Goal: Task Accomplishment & Management: Manage account settings

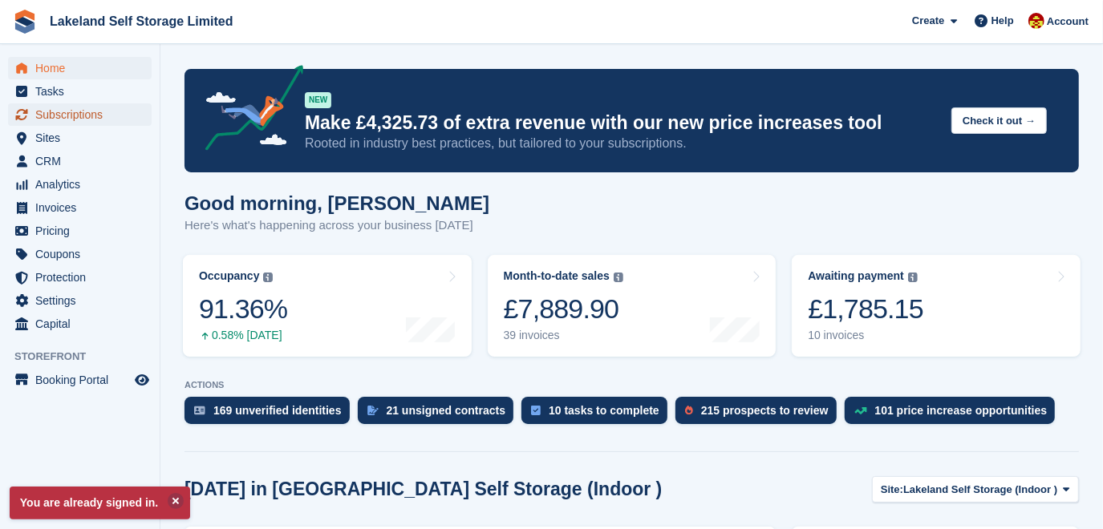
click at [77, 120] on span "Subscriptions" at bounding box center [83, 114] width 96 height 22
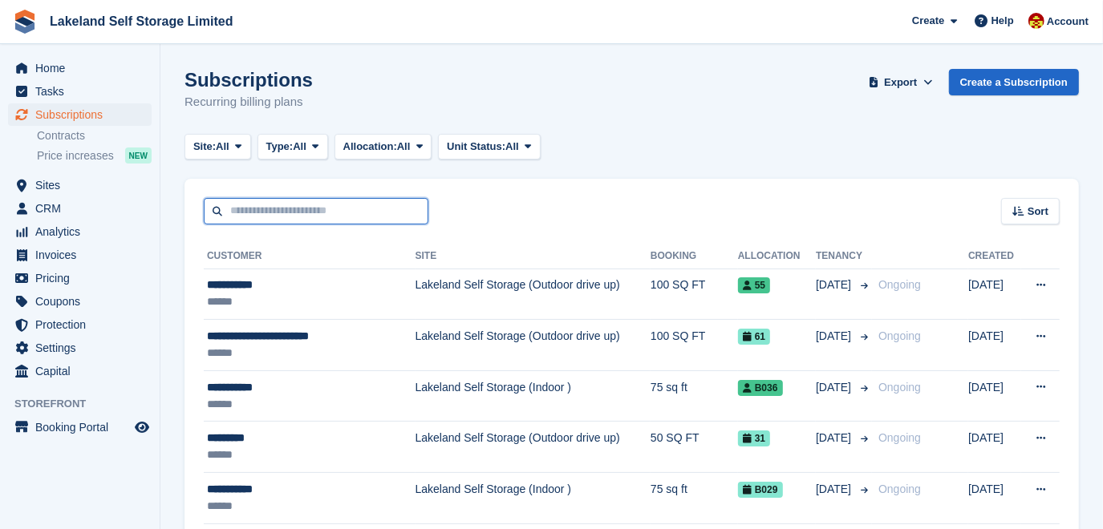
click at [233, 213] on input "text" at bounding box center [316, 211] width 225 height 26
type input "*******"
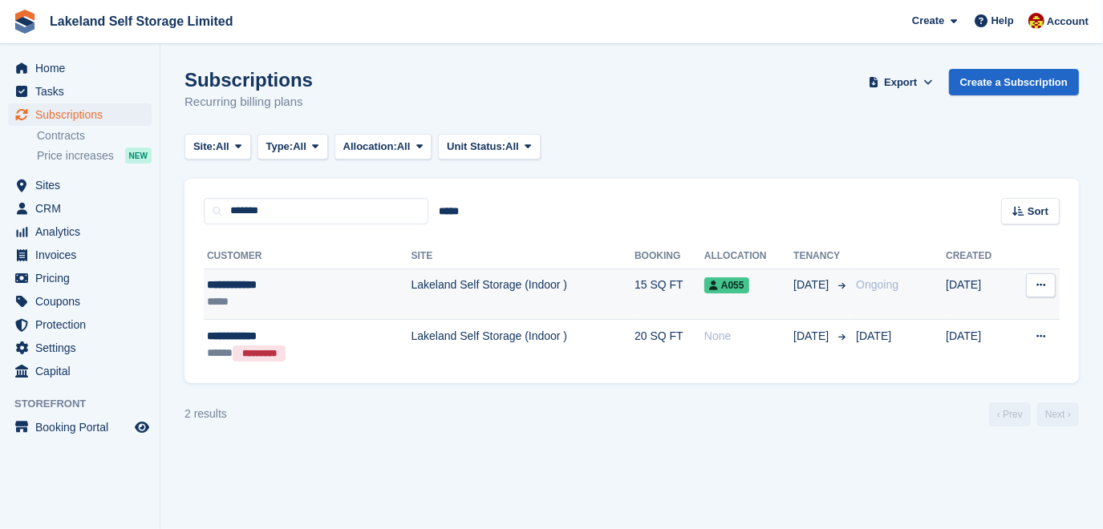
click at [443, 292] on td "Lakeland Self Storage (Indoor )" at bounding box center [523, 294] width 223 height 51
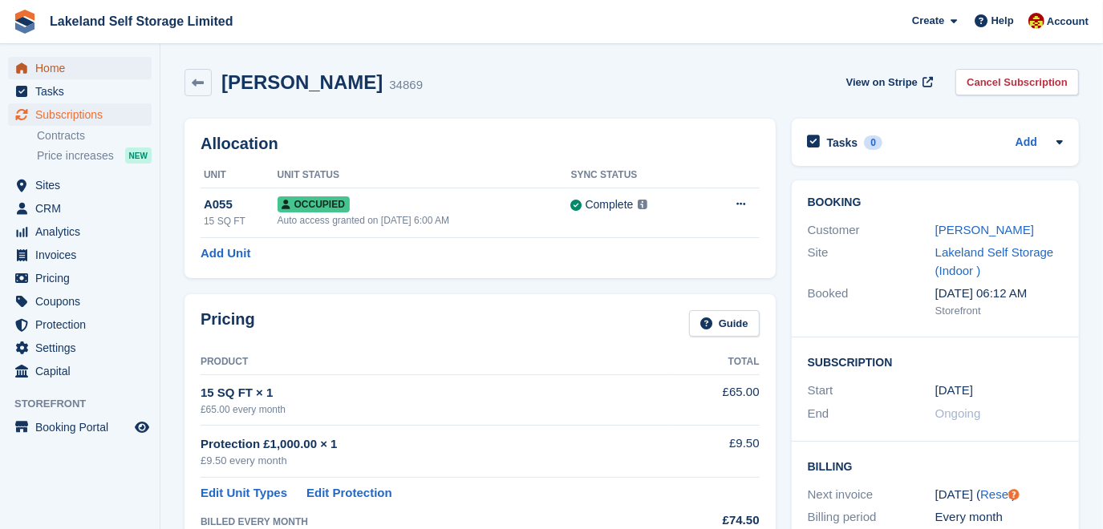
click at [69, 66] on span "Home" at bounding box center [83, 68] width 96 height 22
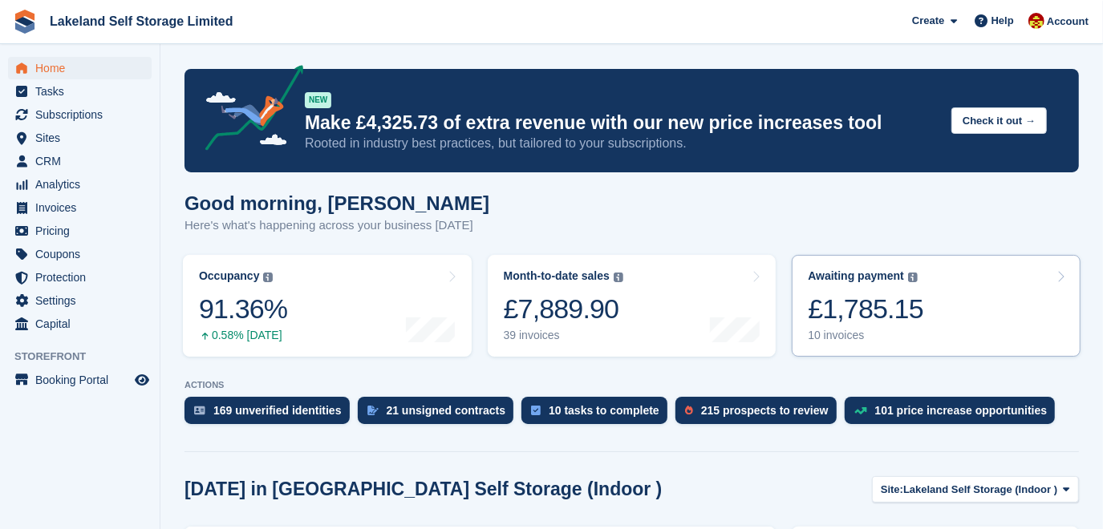
click at [868, 308] on div "£1,785.15" at bounding box center [866, 309] width 116 height 33
click at [50, 135] on span "Sites" at bounding box center [83, 138] width 96 height 22
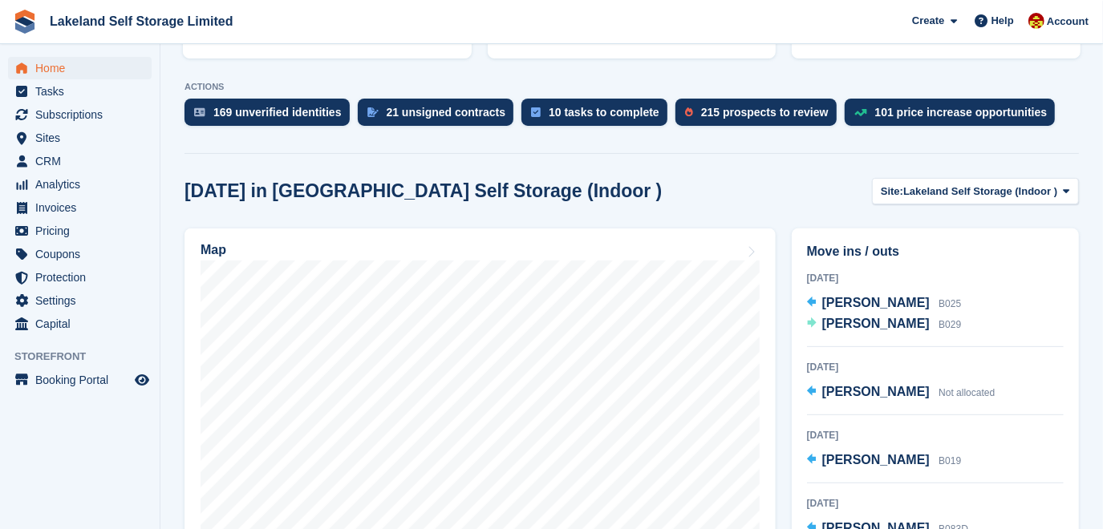
scroll to position [291, 0]
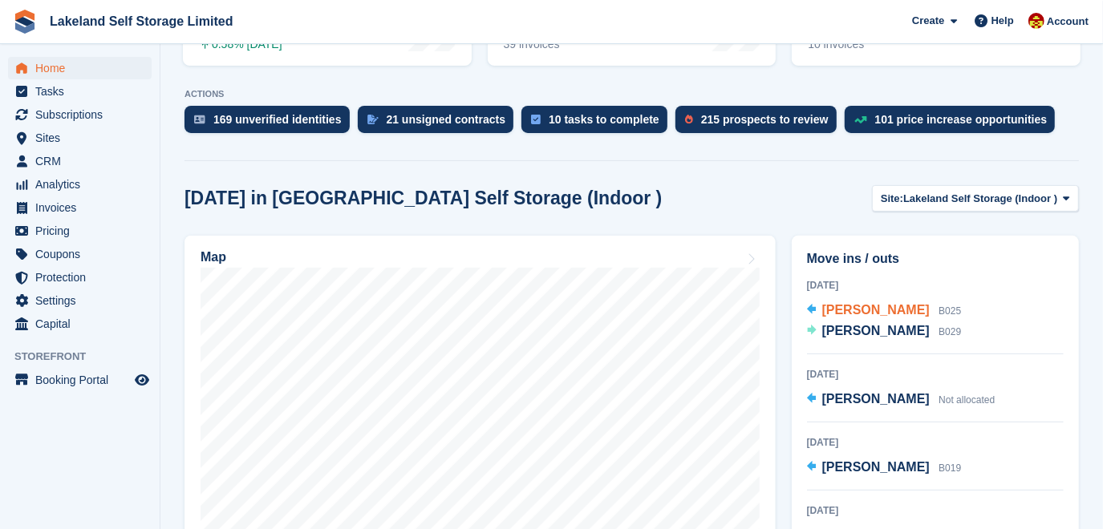
click at [853, 307] on span "James Lloyd O'Hare" at bounding box center [875, 310] width 107 height 14
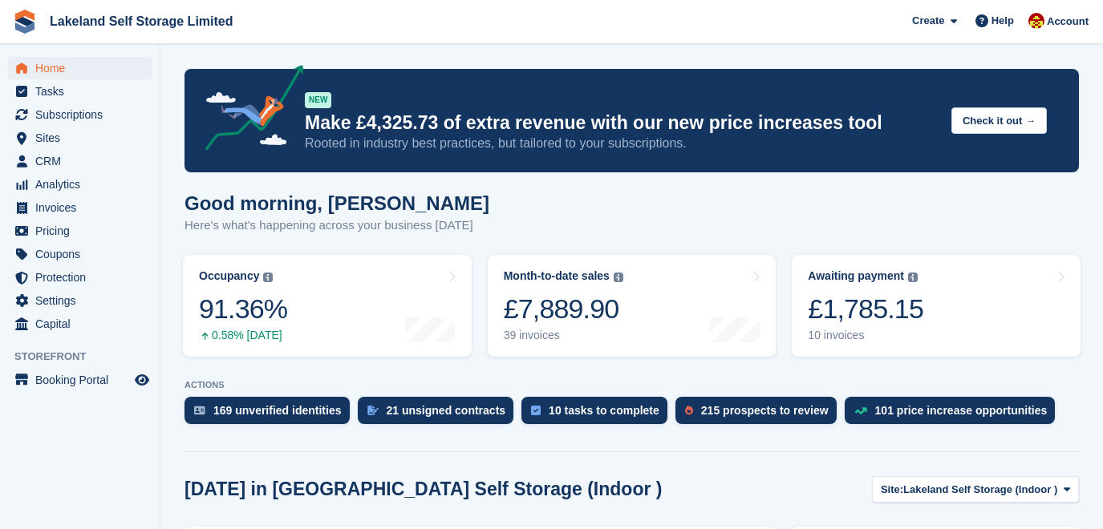
scroll to position [291, 0]
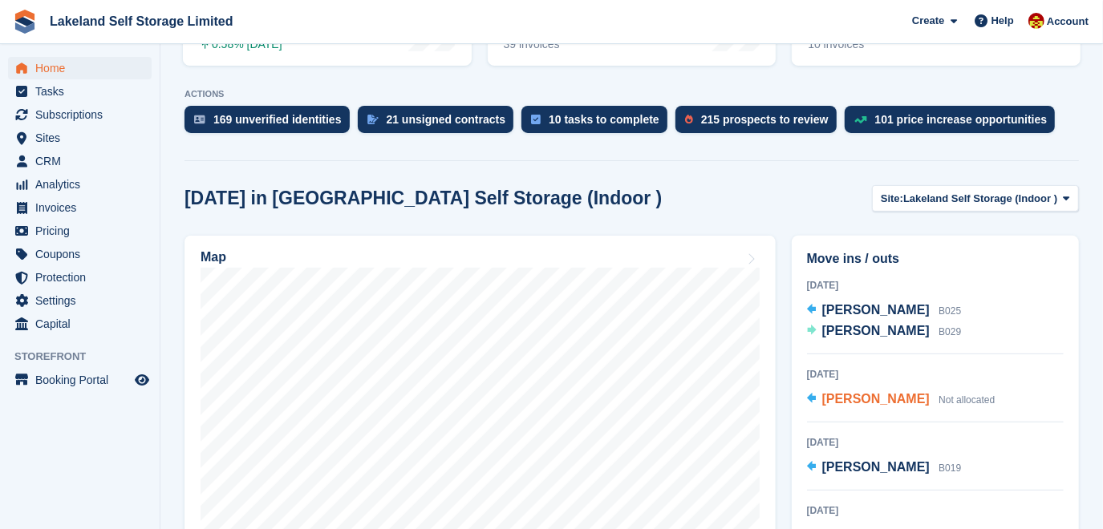
click at [842, 399] on span "[PERSON_NAME]" at bounding box center [875, 399] width 107 height 14
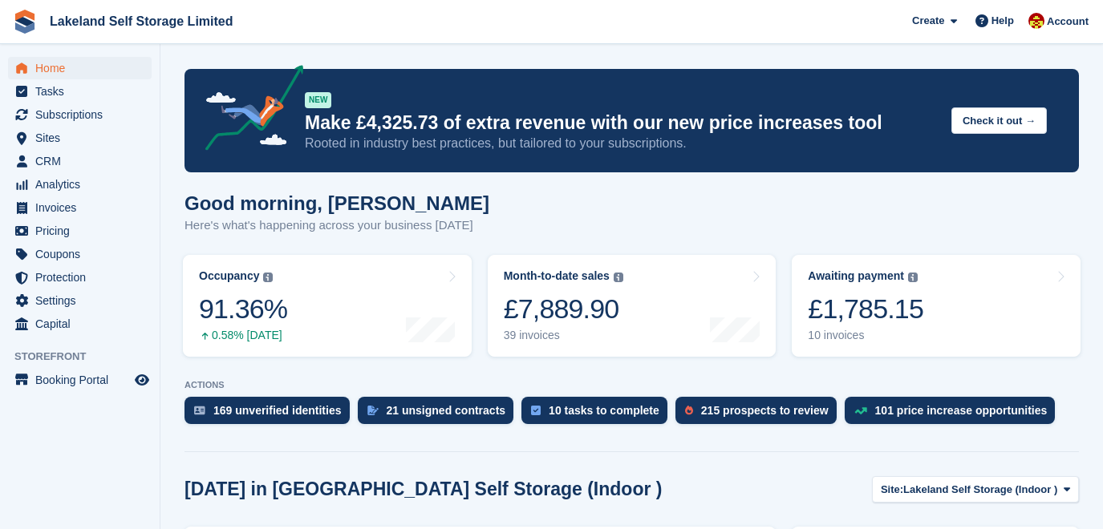
scroll to position [437, 0]
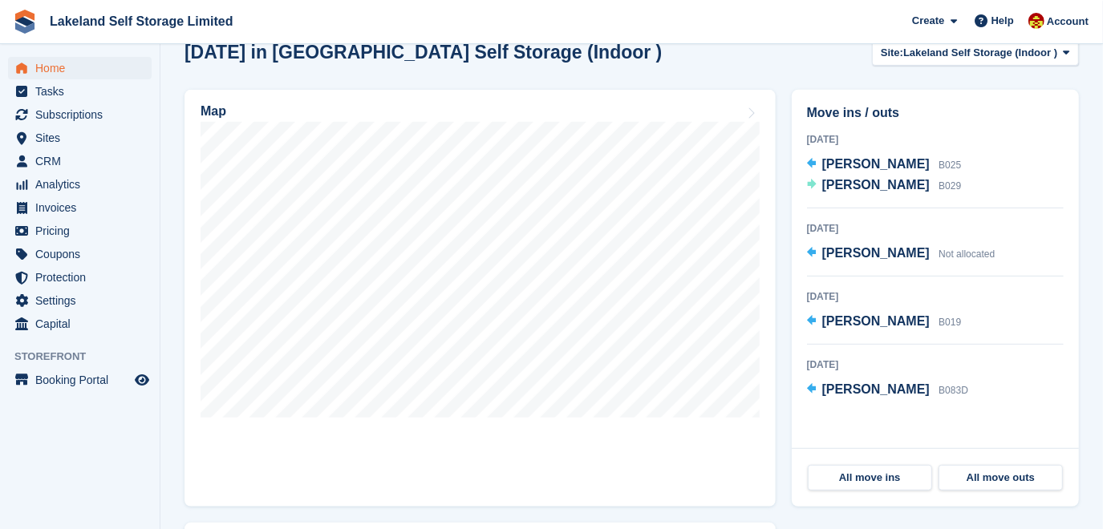
click at [851, 317] on span "[PERSON_NAME]" at bounding box center [875, 321] width 107 height 14
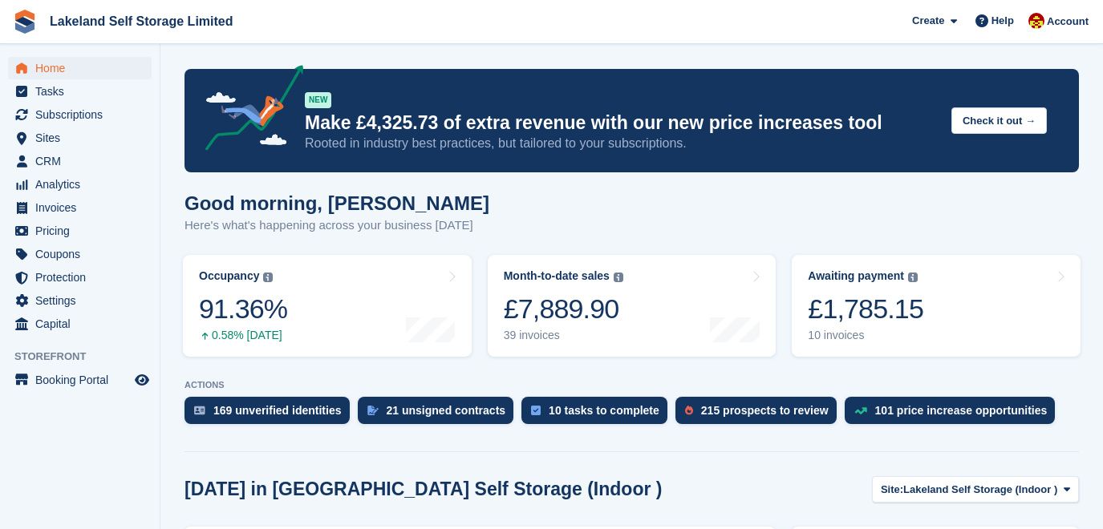
scroll to position [583, 0]
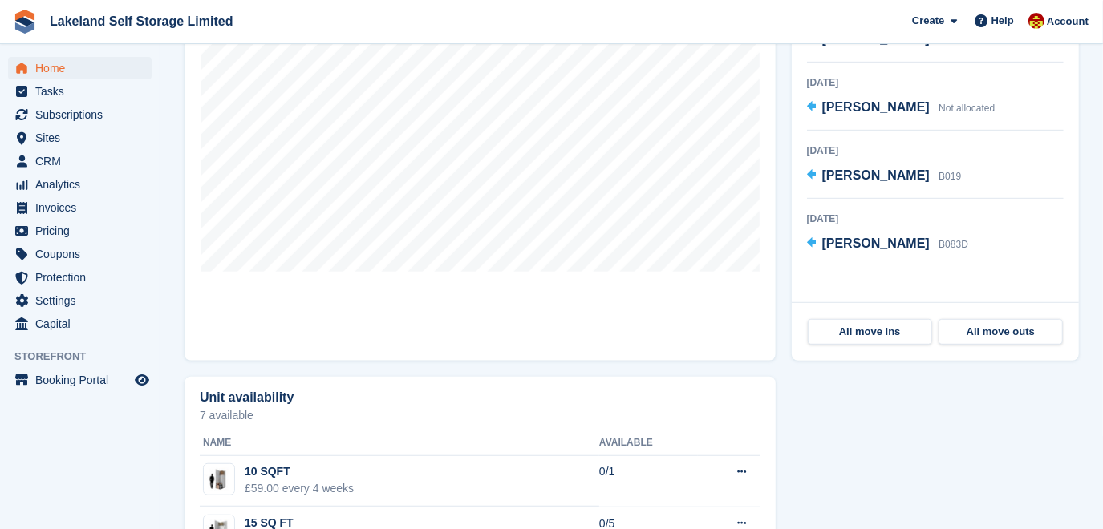
click at [861, 241] on span "[PERSON_NAME]" at bounding box center [875, 244] width 107 height 14
